Goal: Information Seeking & Learning: Learn about a topic

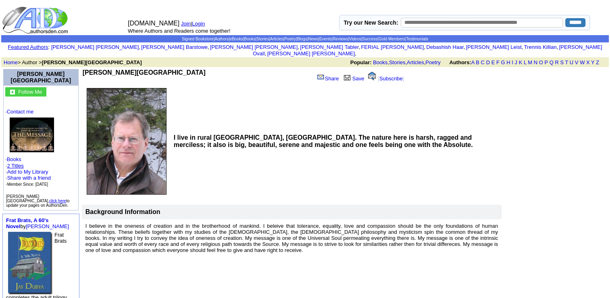
click at [21, 163] on link "2 Titles" at bounding box center [15, 166] width 17 height 6
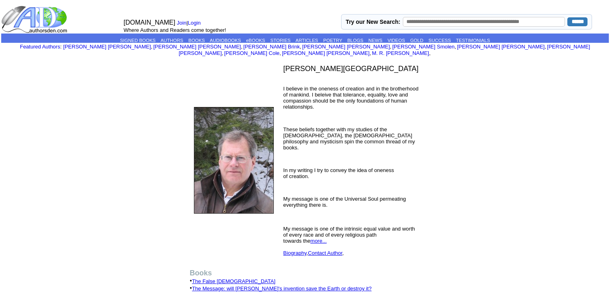
click at [217, 278] on link "The False [DEMOGRAPHIC_DATA]" at bounding box center [233, 281] width 83 height 6
